Goal: Find specific page/section: Find specific page/section

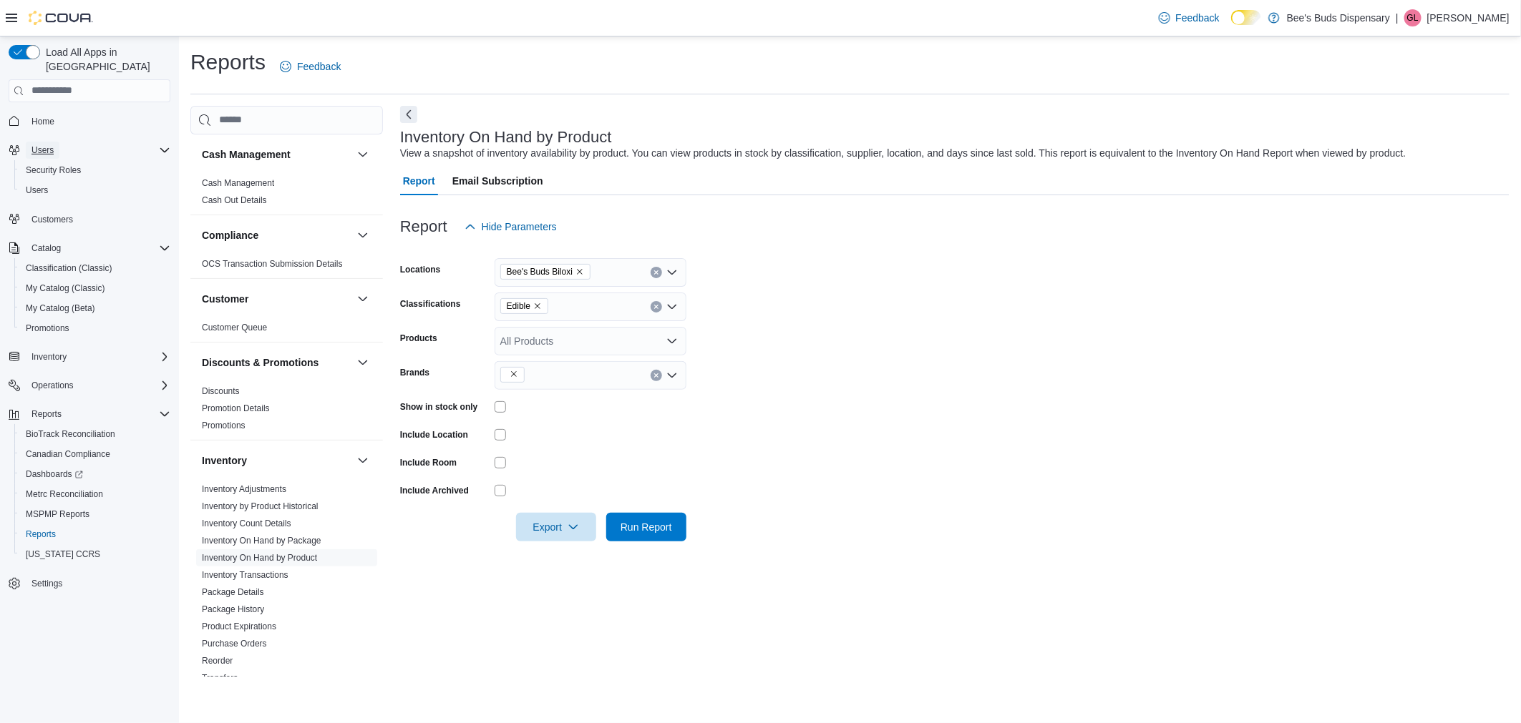
click at [42, 145] on span "Users" at bounding box center [42, 150] width 22 height 11
click at [54, 142] on button "Users" at bounding box center [43, 150] width 34 height 17
click at [54, 509] on span "MSPMP Reports" at bounding box center [58, 514] width 64 height 11
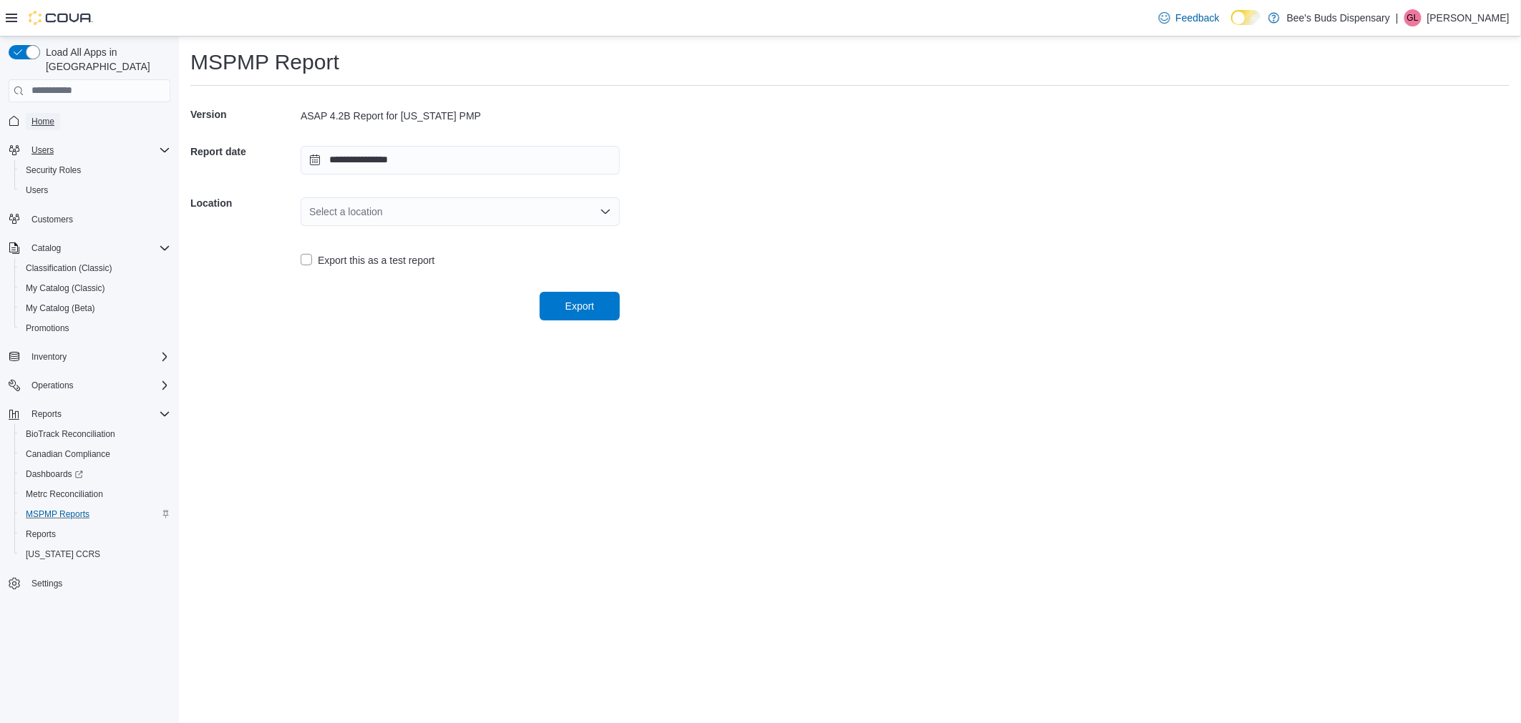
click at [45, 116] on span "Home" at bounding box center [42, 121] width 23 height 11
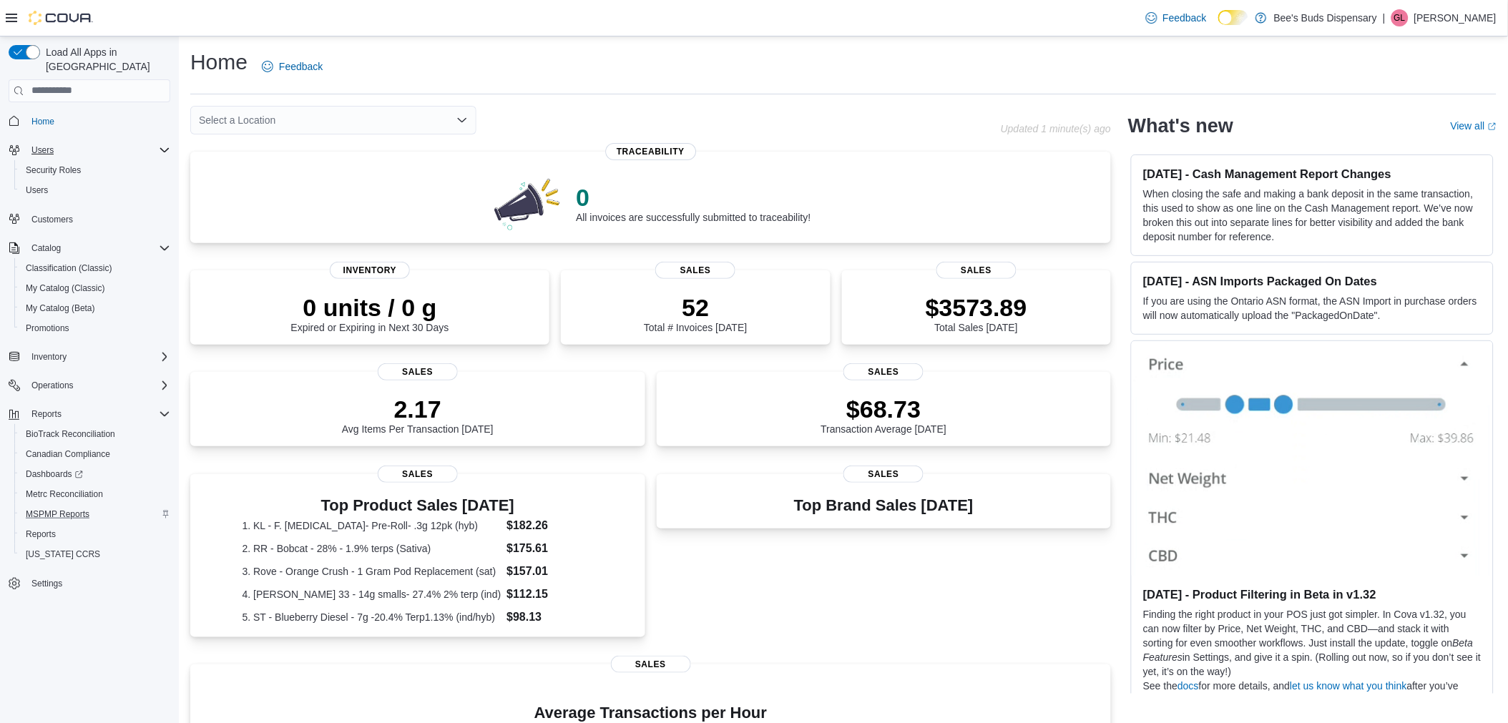
click at [458, 116] on icon "Open list of options" at bounding box center [462, 119] width 11 height 11
click at [328, 168] on div "Bee's Buds Biloxi" at bounding box center [342, 164] width 252 height 14
click at [465, 122] on icon "Open list of options" at bounding box center [462, 119] width 11 height 11
click at [298, 182] on span "Bee's [PERSON_NAME]" at bounding box center [293, 185] width 110 height 14
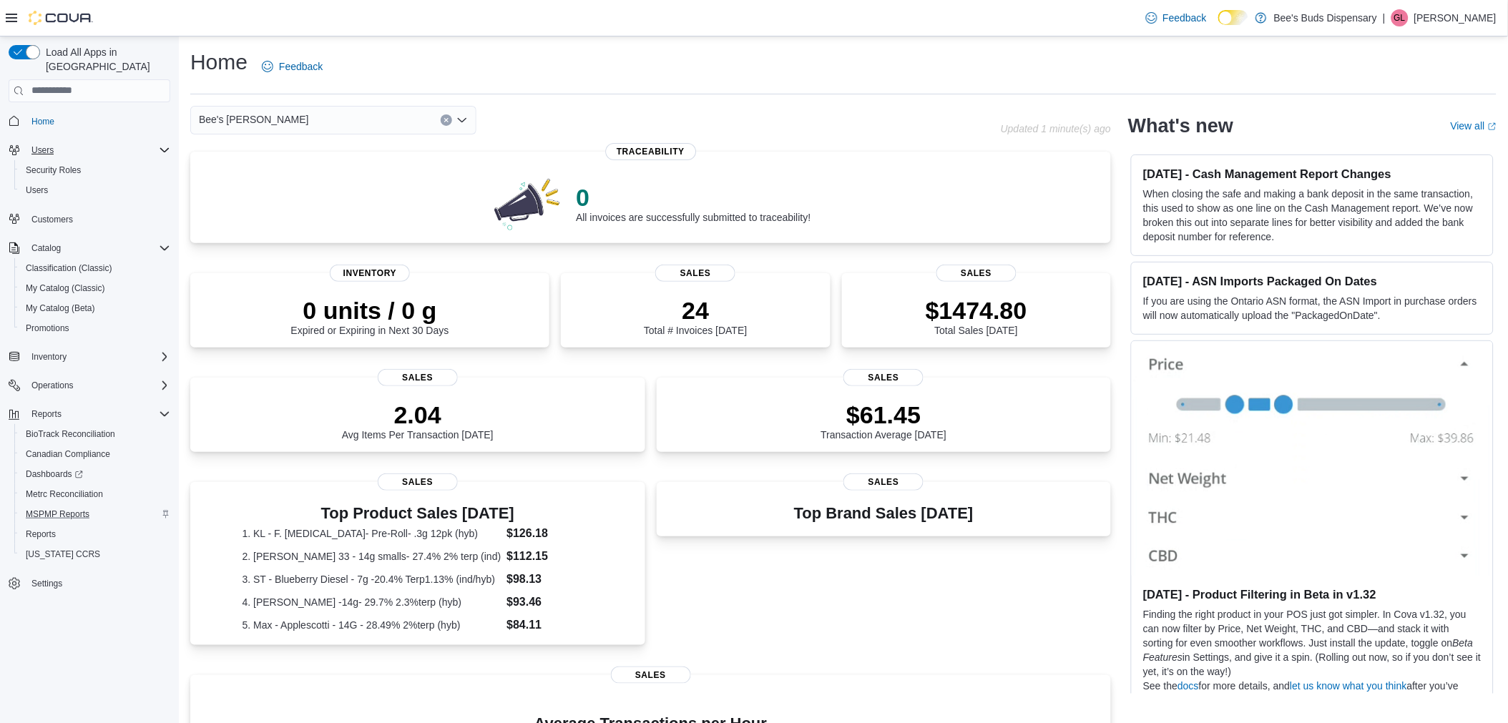
click at [463, 119] on icon "Open list of options" at bounding box center [462, 119] width 11 height 11
click at [304, 167] on span "Bee's Buds Biloxi" at bounding box center [276, 164] width 77 height 14
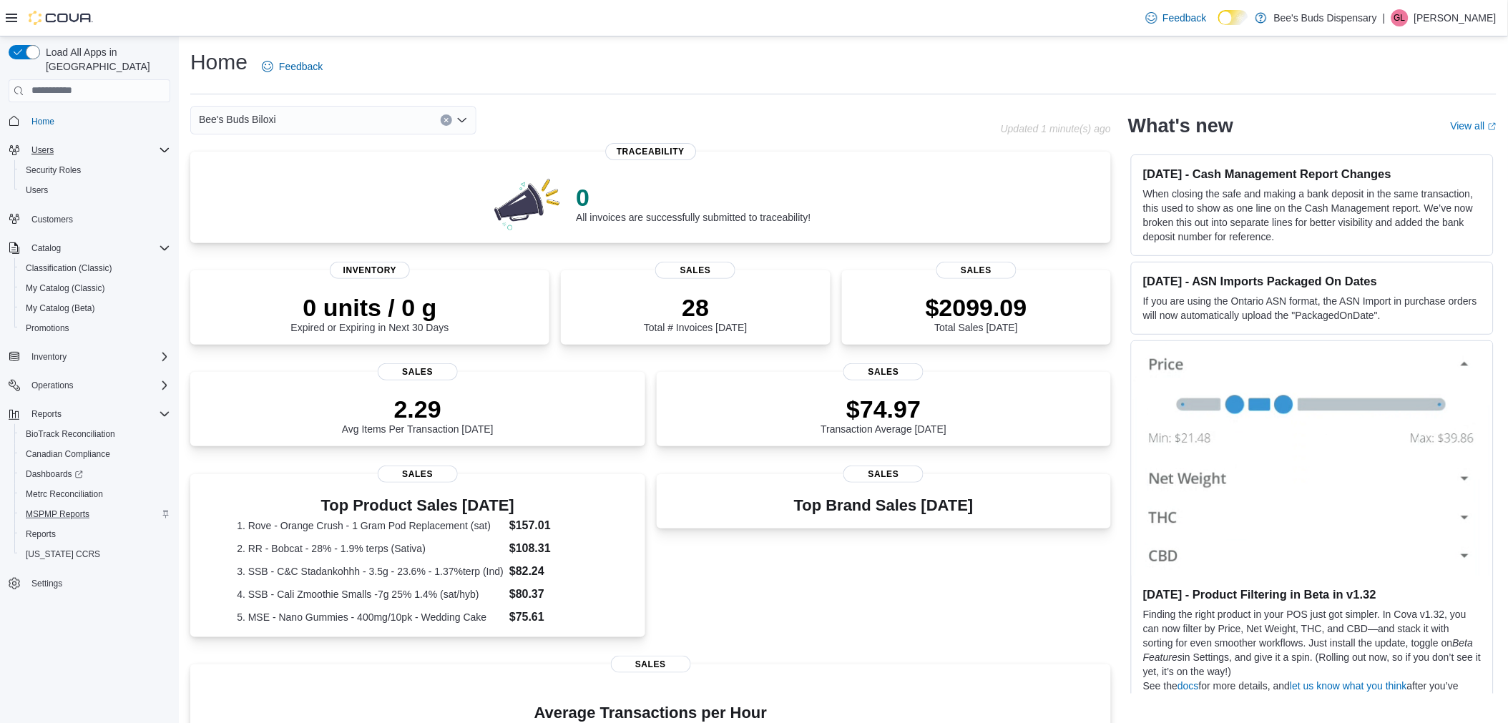
click at [463, 120] on icon "Open list of options" at bounding box center [462, 119] width 9 height 4
click at [265, 188] on span "Bee's [PERSON_NAME]" at bounding box center [293, 185] width 110 height 14
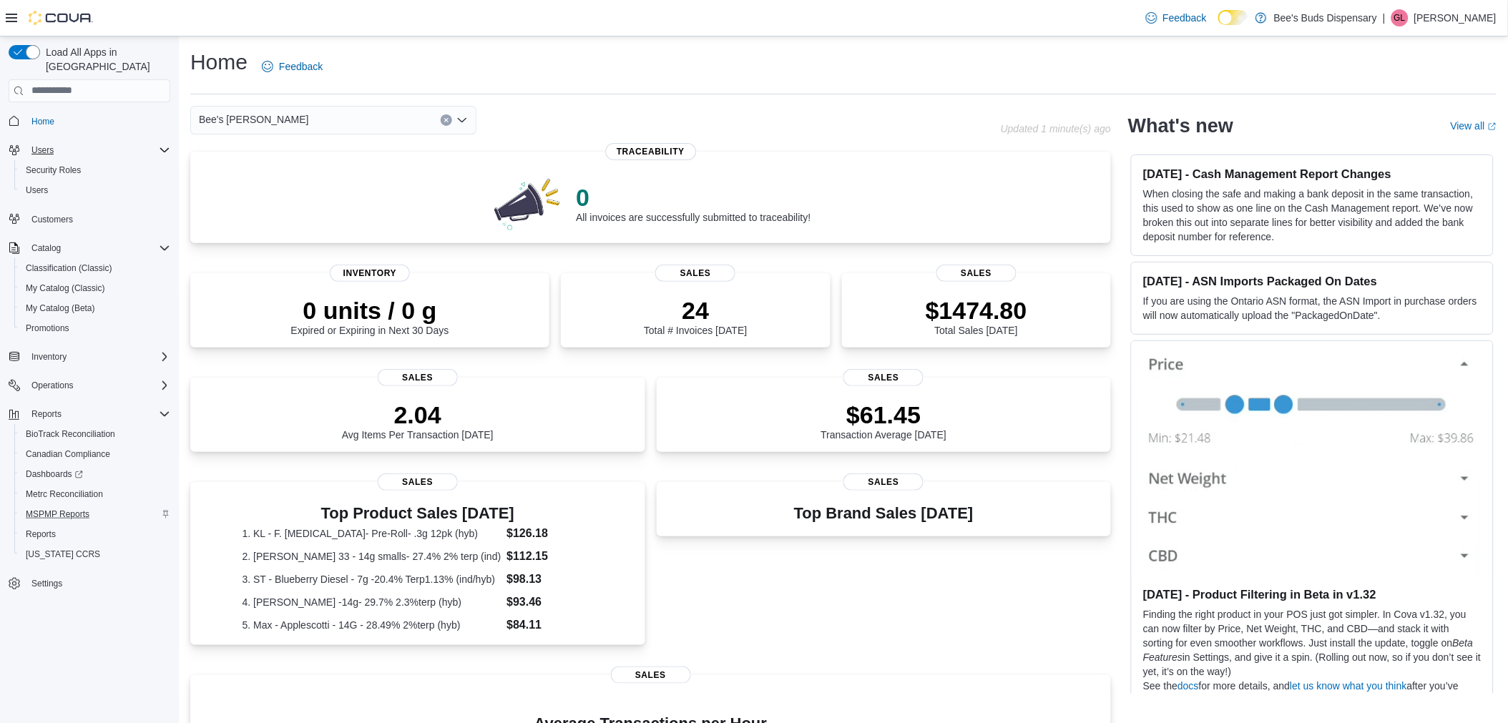
click at [463, 119] on icon "Open list of options" at bounding box center [462, 119] width 9 height 4
click at [263, 169] on span "Bee's Buds Biloxi" at bounding box center [276, 164] width 77 height 14
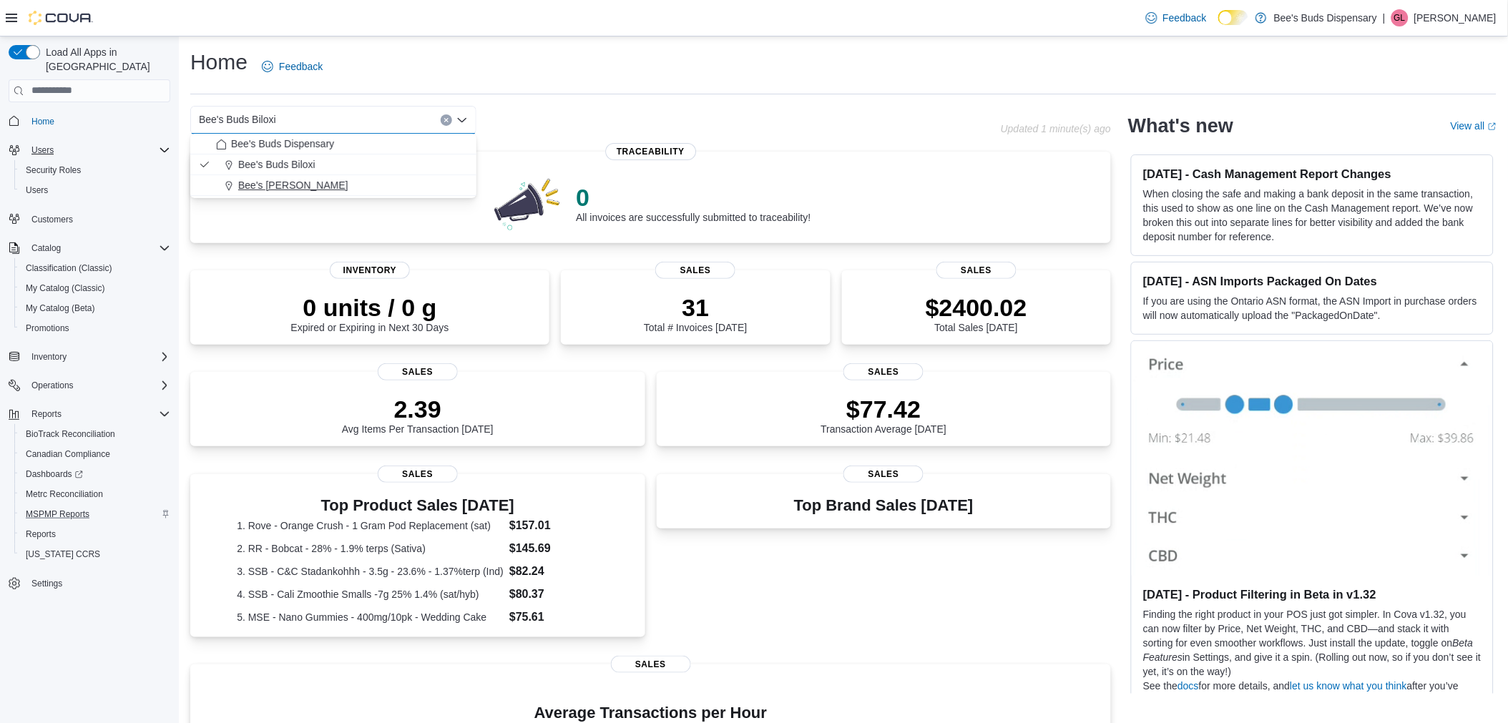
click at [292, 182] on span "Bee's [PERSON_NAME]" at bounding box center [293, 185] width 110 height 14
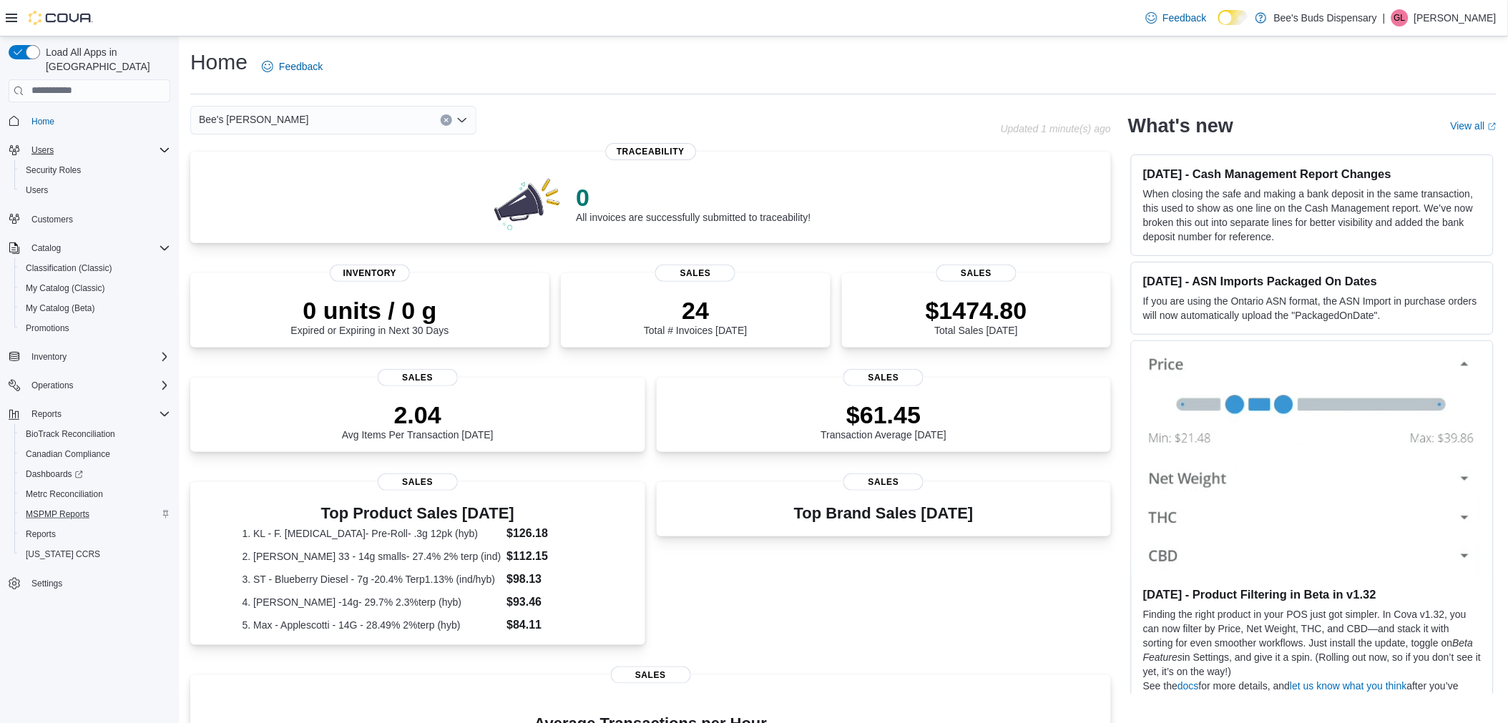
click at [462, 119] on icon "Open list of options" at bounding box center [462, 119] width 11 height 11
click at [277, 162] on span "Bee's Buds Biloxi" at bounding box center [276, 164] width 77 height 14
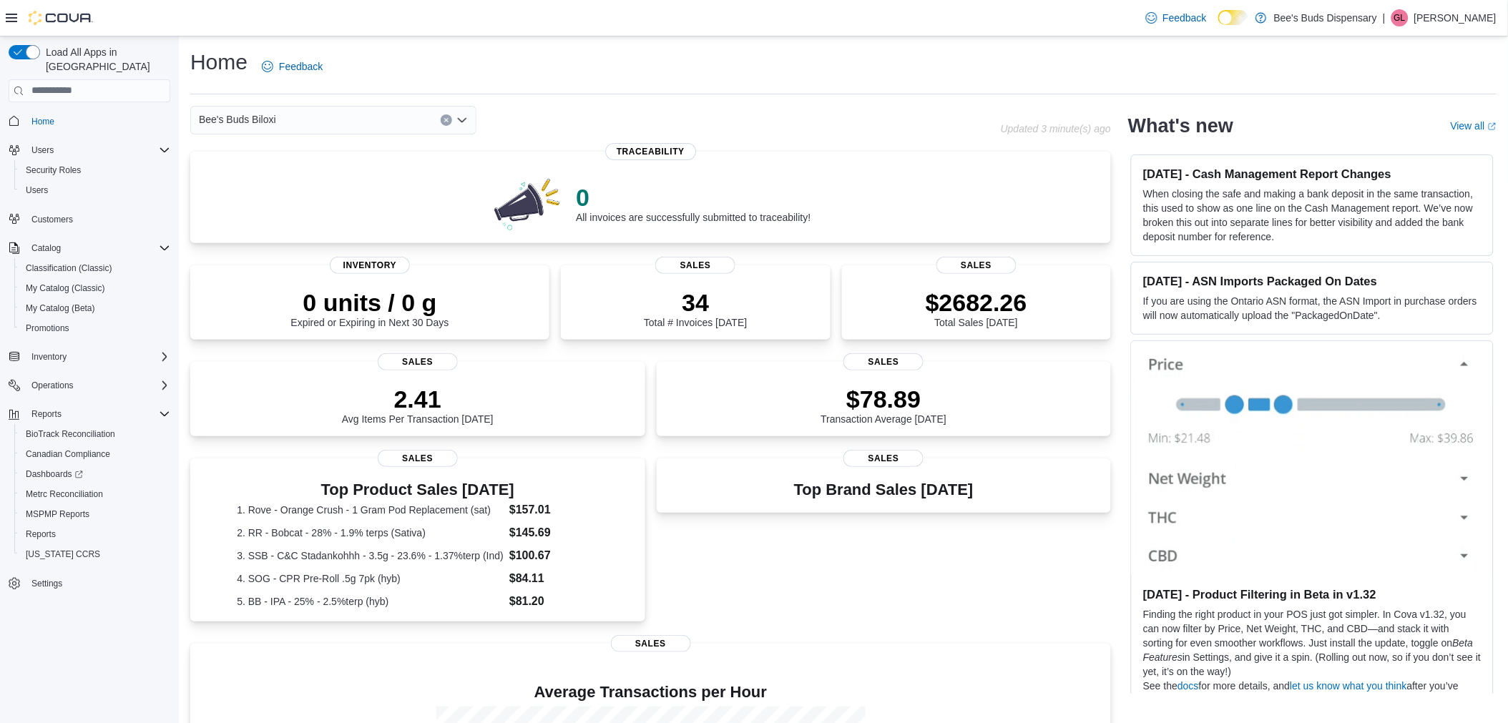
click at [458, 119] on icon "Open list of options" at bounding box center [462, 119] width 11 height 11
click at [312, 181] on span "Bee's [PERSON_NAME]" at bounding box center [293, 185] width 110 height 14
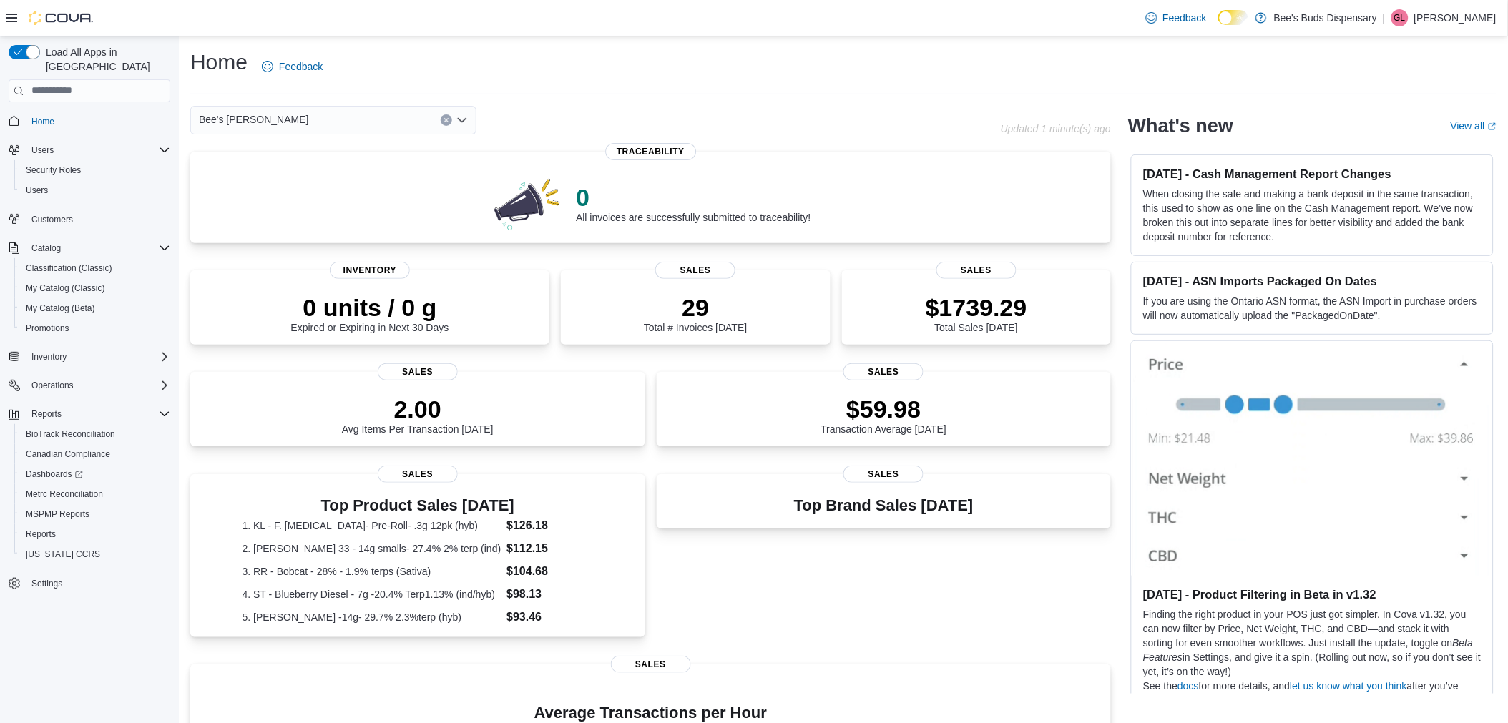
click at [462, 123] on icon "Open list of options" at bounding box center [462, 119] width 11 height 11
click at [377, 167] on div "Bee's Buds Biloxi" at bounding box center [342, 164] width 252 height 14
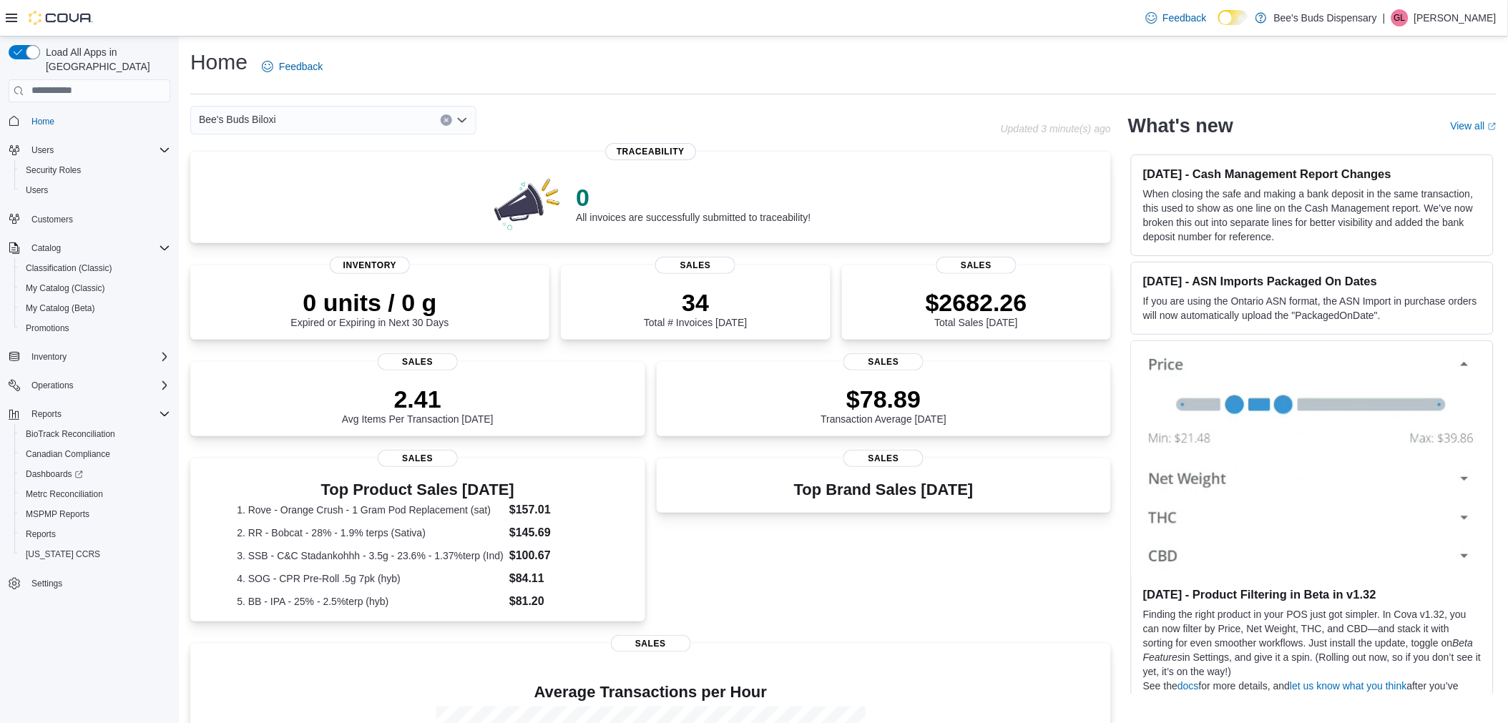
click at [464, 117] on icon "Open list of options" at bounding box center [462, 119] width 11 height 11
click at [265, 183] on span "Bee's [PERSON_NAME]" at bounding box center [293, 185] width 110 height 14
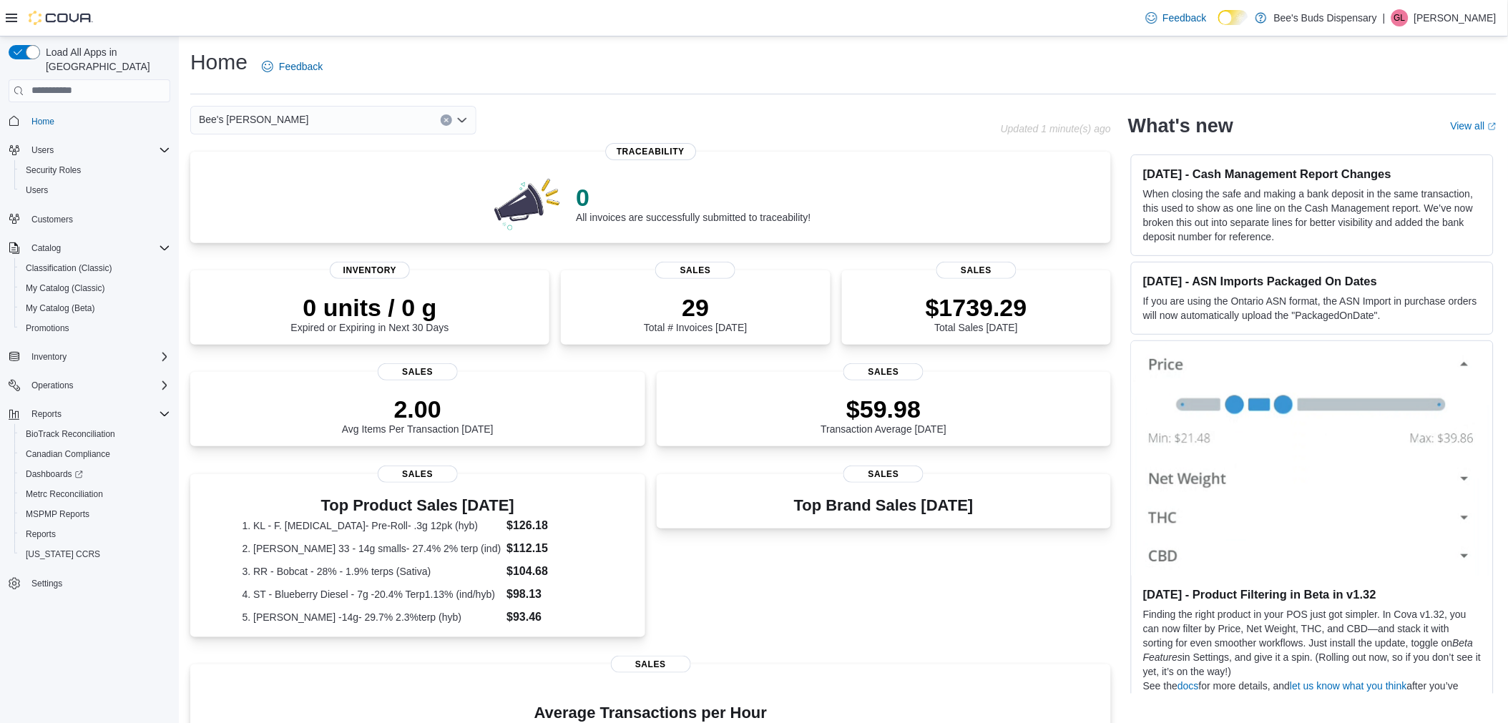
click at [310, 124] on div "Bee's [PERSON_NAME]" at bounding box center [333, 120] width 286 height 29
click at [338, 162] on div "Bee's Buds Biloxi" at bounding box center [342, 164] width 252 height 14
